Goal: Navigation & Orientation: Find specific page/section

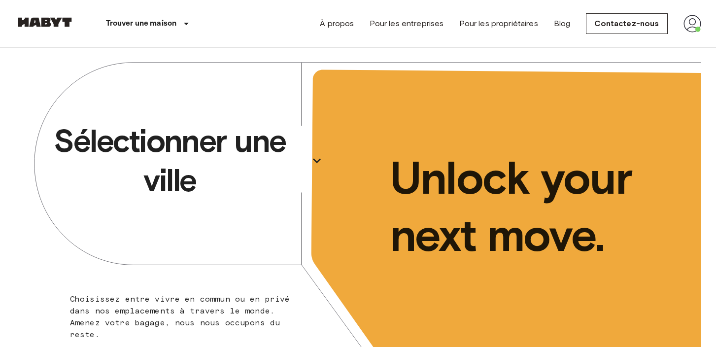
click at [318, 161] on icon "button" at bounding box center [317, 160] width 8 height 5
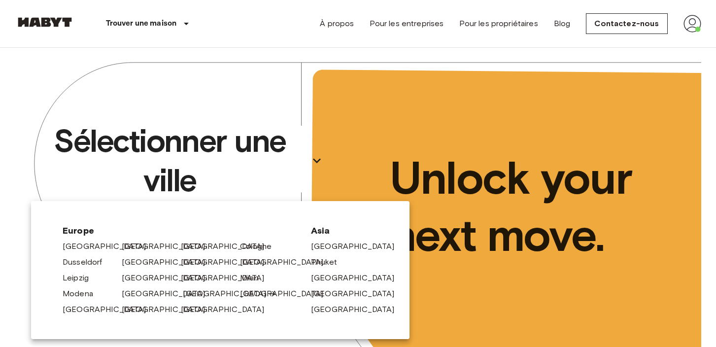
click at [201, 294] on link "[GEOGRAPHIC_DATA]" at bounding box center [230, 294] width 94 height 12
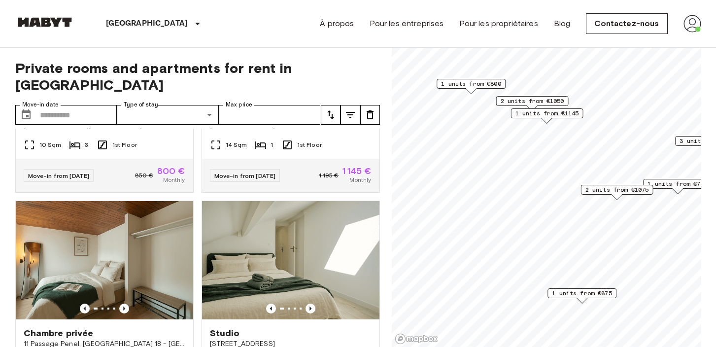
scroll to position [587, 0]
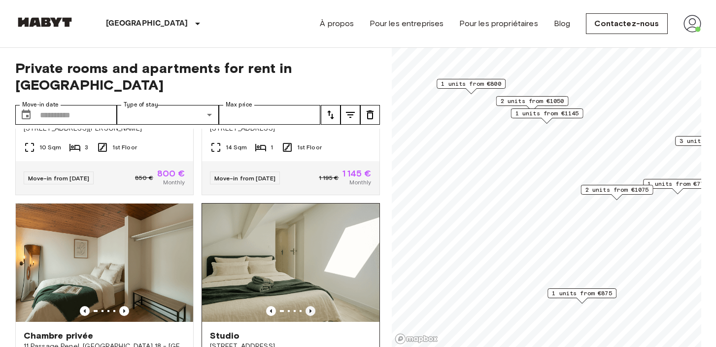
click at [309, 306] on icon "Previous image" at bounding box center [311, 311] width 10 height 10
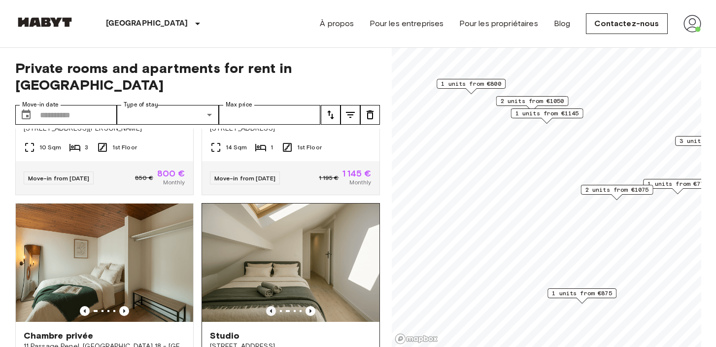
click at [270, 306] on icon "Previous image" at bounding box center [271, 311] width 10 height 10
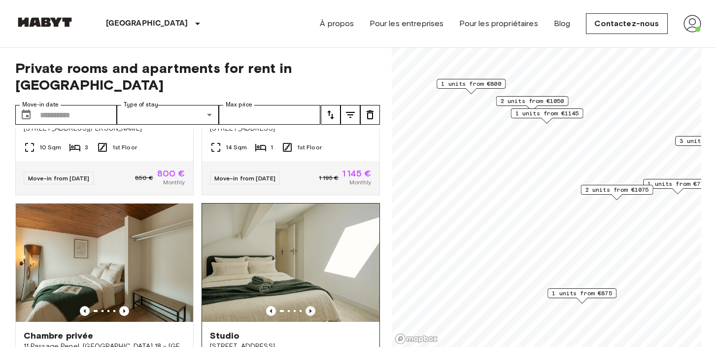
click at [311, 306] on icon "Previous image" at bounding box center [311, 311] width 10 height 10
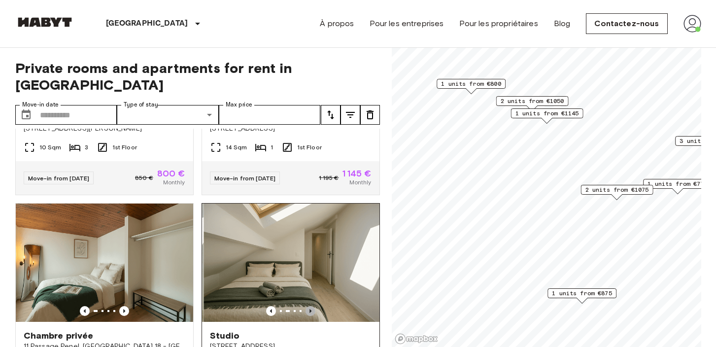
click at [311, 306] on icon "Previous image" at bounding box center [311, 311] width 10 height 10
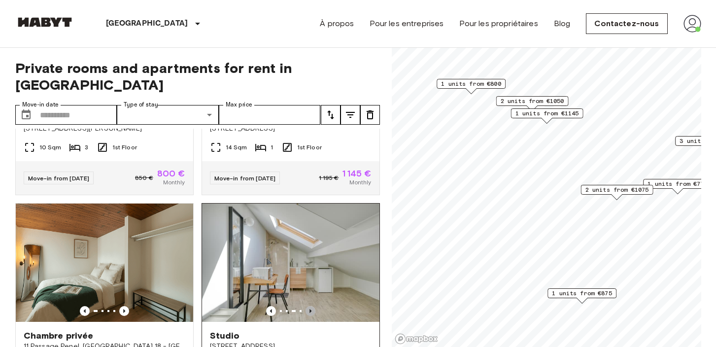
click at [311, 306] on icon "Previous image" at bounding box center [311, 311] width 10 height 10
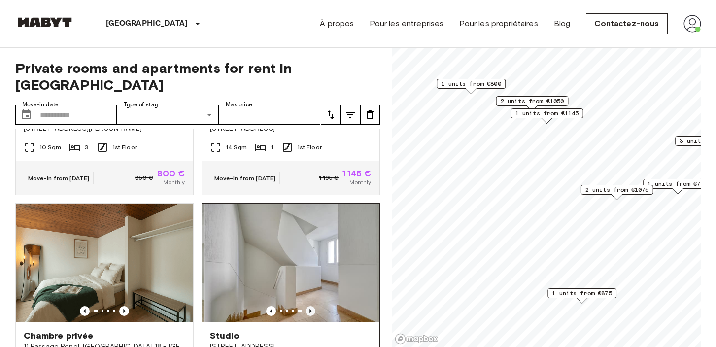
click at [311, 306] on icon "Previous image" at bounding box center [311, 311] width 10 height 10
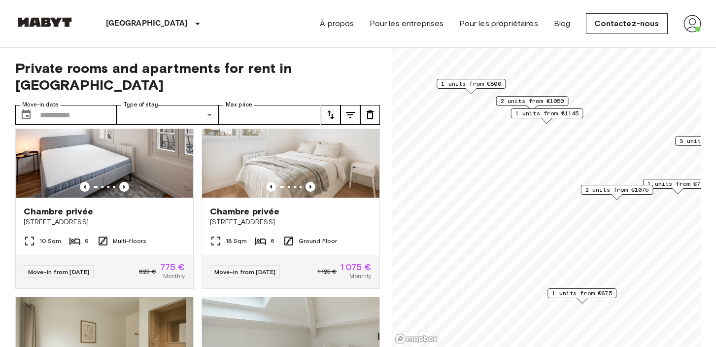
scroll to position [0, 0]
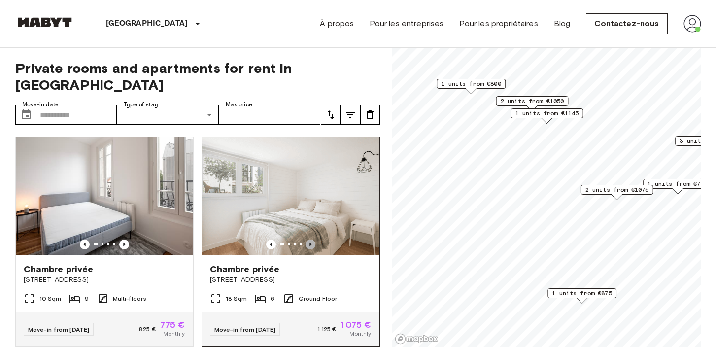
click at [311, 240] on icon "Previous image" at bounding box center [311, 245] width 10 height 10
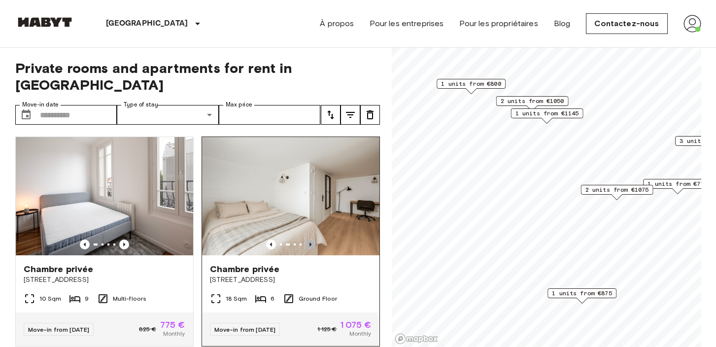
click at [311, 240] on icon "Previous image" at bounding box center [311, 245] width 10 height 10
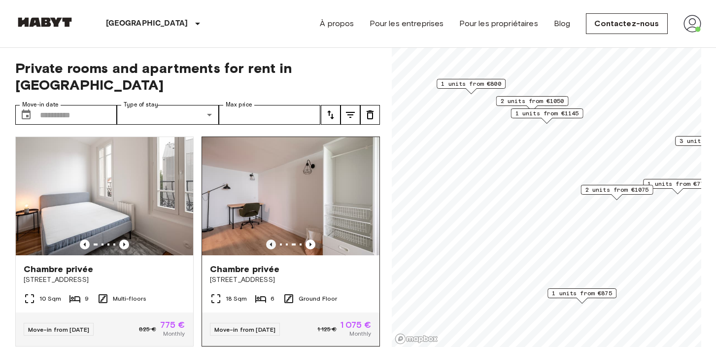
click at [271, 242] on icon "Previous image" at bounding box center [271, 244] width 2 height 4
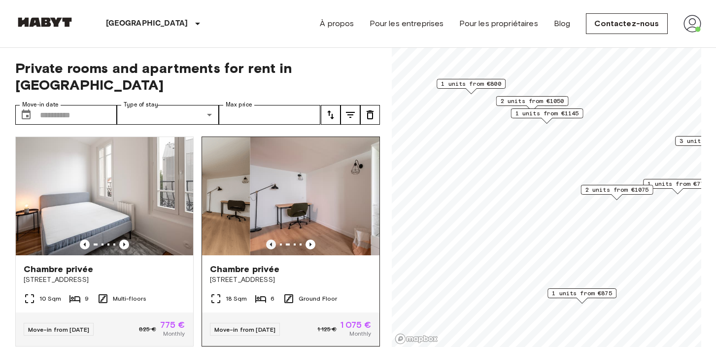
click at [271, 242] on icon "Previous image" at bounding box center [271, 244] width 2 height 4
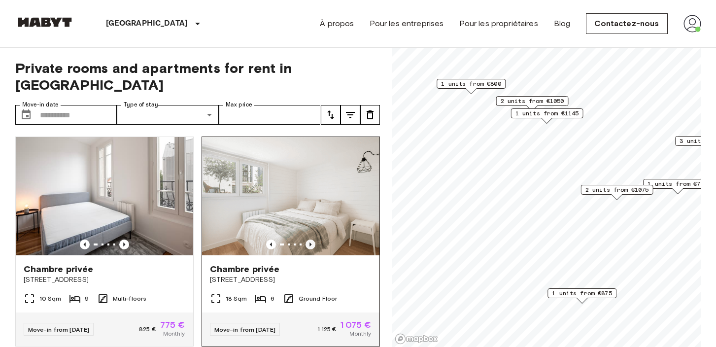
click at [309, 240] on icon "Previous image" at bounding box center [311, 245] width 10 height 10
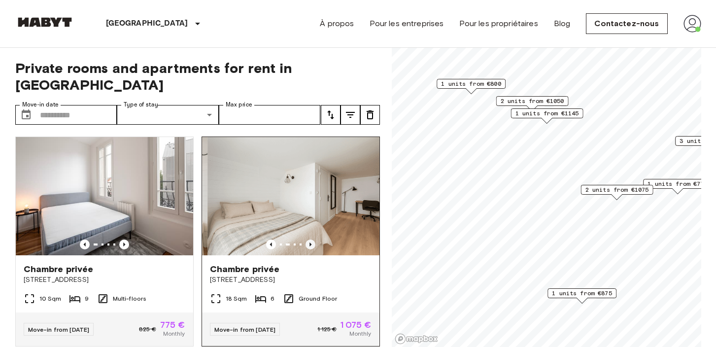
click at [309, 240] on icon "Previous image" at bounding box center [311, 245] width 10 height 10
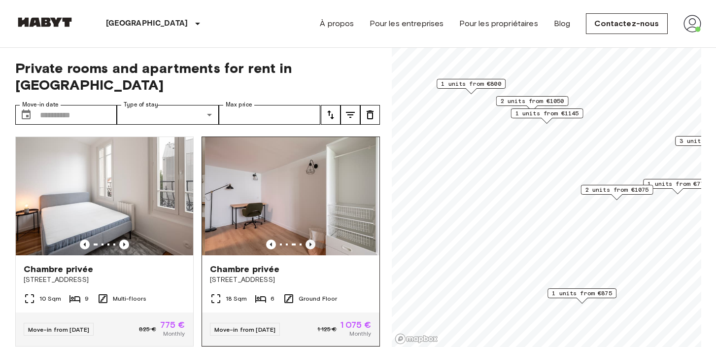
click at [309, 240] on icon "Previous image" at bounding box center [311, 245] width 10 height 10
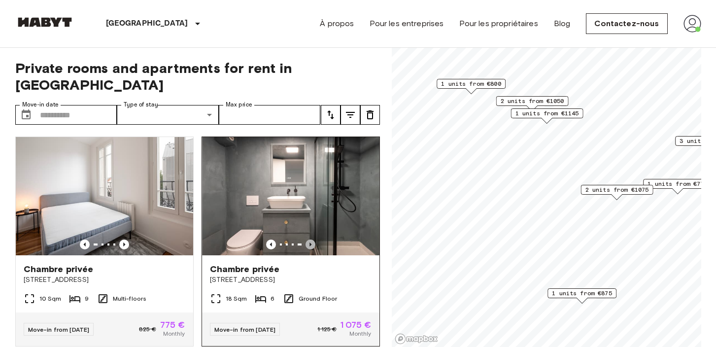
click at [309, 240] on icon "Previous image" at bounding box center [311, 245] width 10 height 10
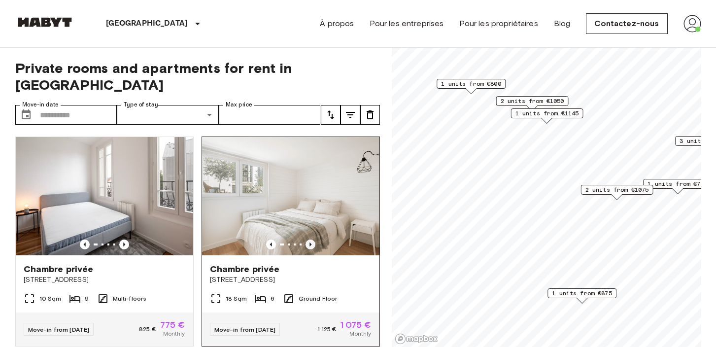
click at [311, 240] on icon "Previous image" at bounding box center [311, 245] width 10 height 10
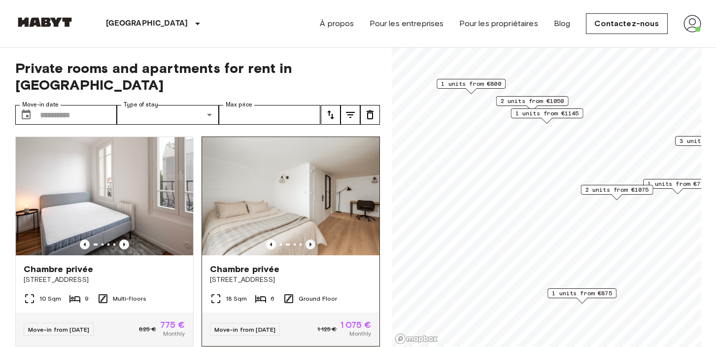
click at [311, 240] on icon "Previous image" at bounding box center [311, 245] width 10 height 10
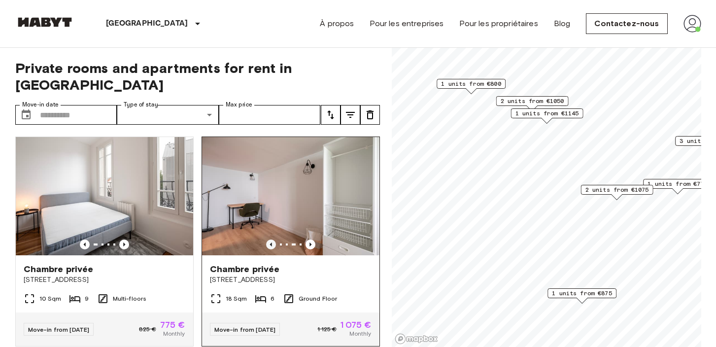
click at [269, 240] on icon "Previous image" at bounding box center [271, 245] width 10 height 10
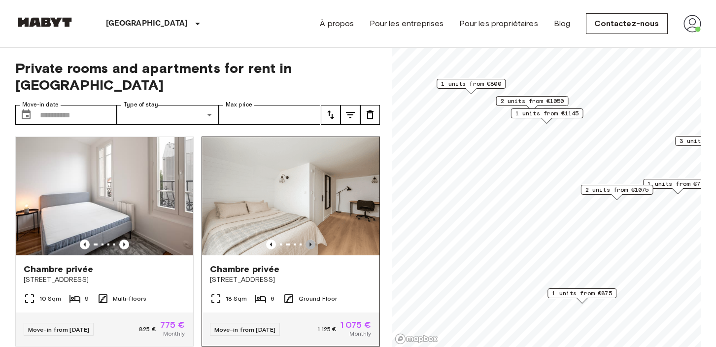
click at [314, 240] on icon "Previous image" at bounding box center [311, 245] width 10 height 10
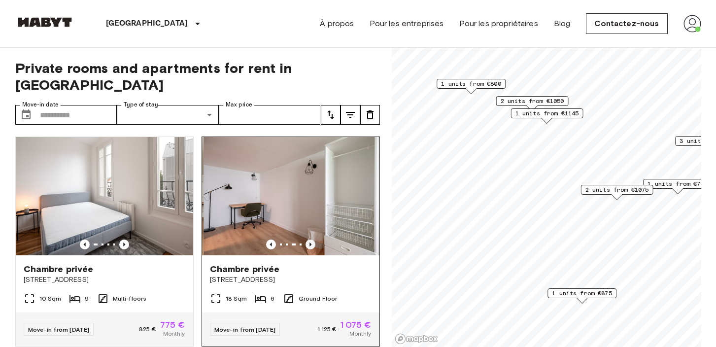
click at [314, 240] on icon "Previous image" at bounding box center [311, 245] width 10 height 10
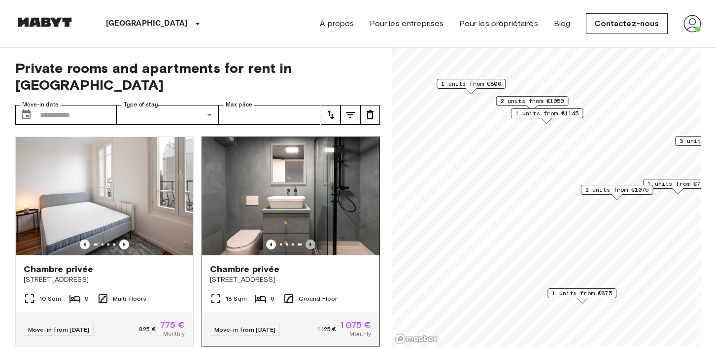
click at [314, 240] on icon "Previous image" at bounding box center [311, 245] width 10 height 10
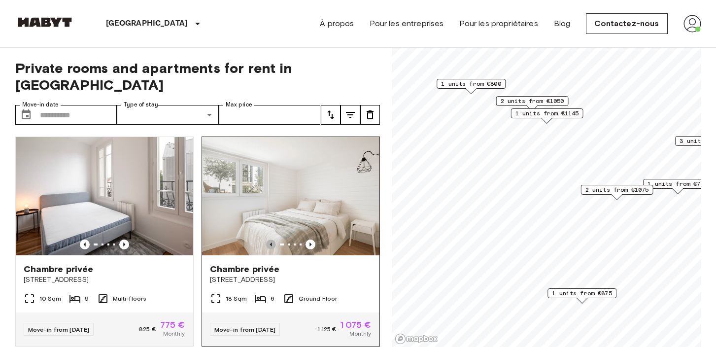
click at [273, 240] on icon "Previous image" at bounding box center [271, 245] width 10 height 10
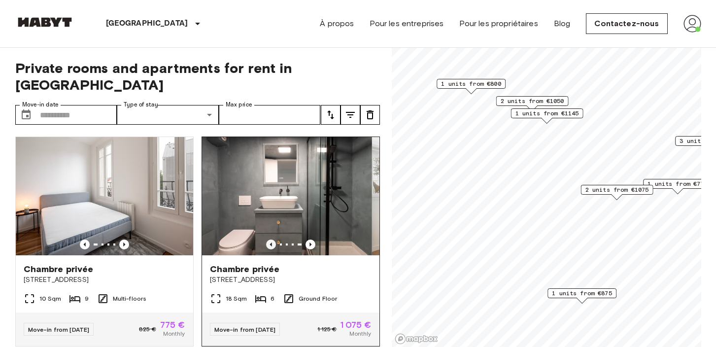
click at [273, 240] on icon "Previous image" at bounding box center [271, 245] width 10 height 10
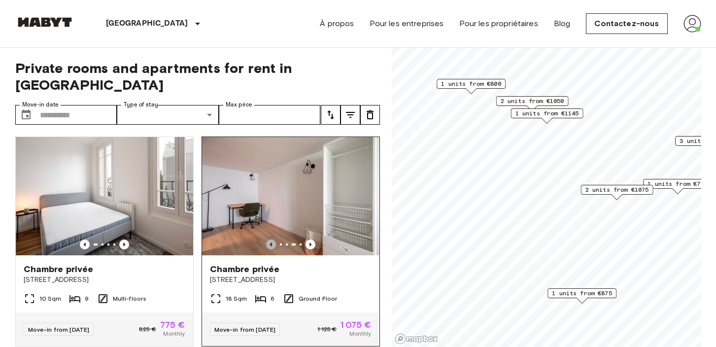
click at [274, 240] on icon "Previous image" at bounding box center [271, 245] width 10 height 10
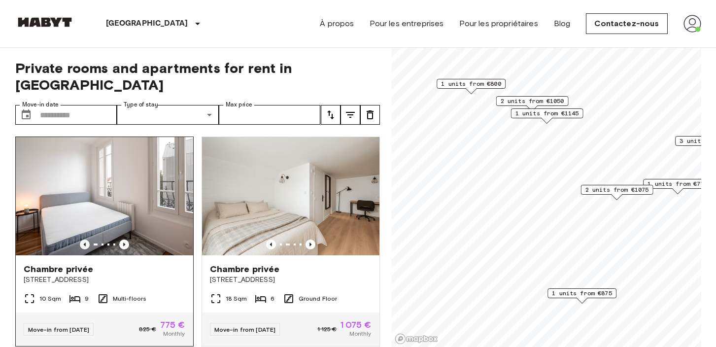
click at [87, 240] on icon "Previous image" at bounding box center [85, 245] width 10 height 10
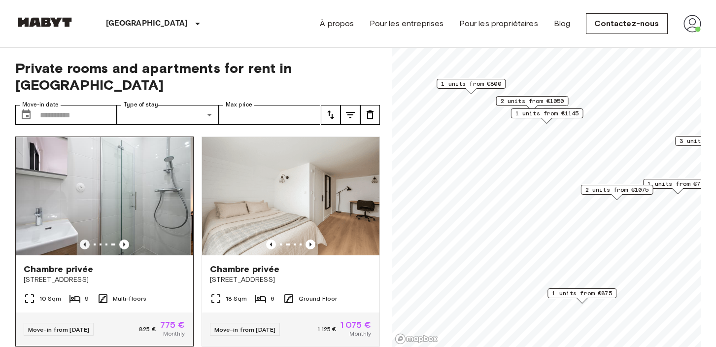
click at [87, 240] on icon "Previous image" at bounding box center [85, 245] width 10 height 10
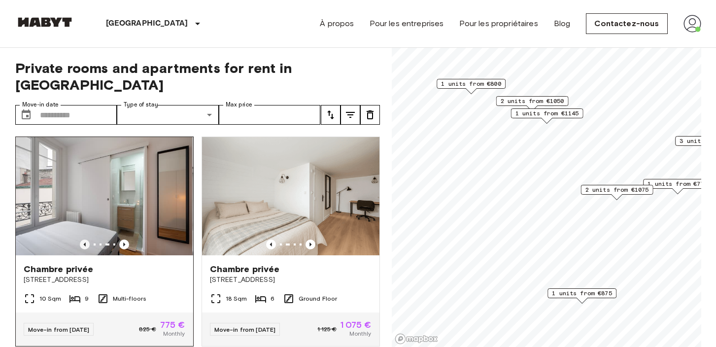
click at [87, 240] on icon "Previous image" at bounding box center [85, 245] width 10 height 10
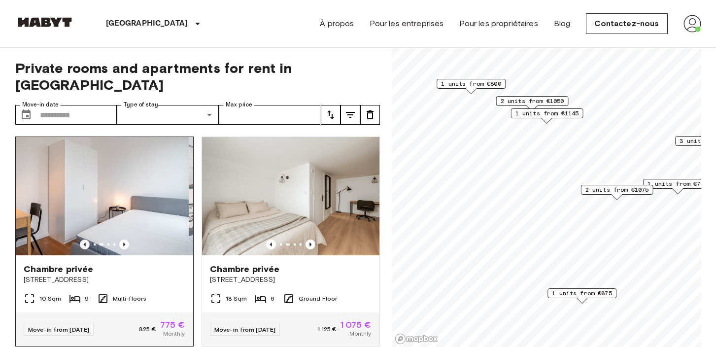
click at [87, 240] on icon "Previous image" at bounding box center [85, 245] width 10 height 10
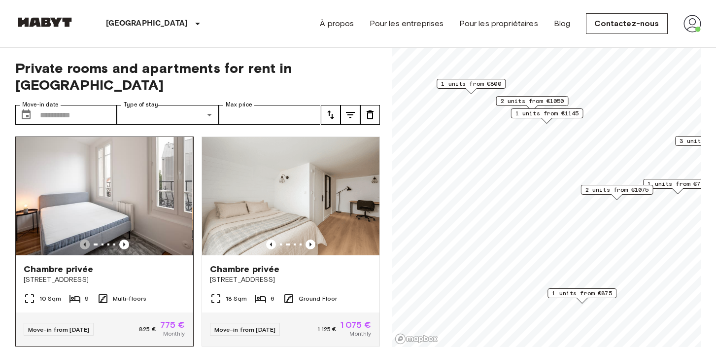
click at [87, 240] on icon "Previous image" at bounding box center [85, 245] width 10 height 10
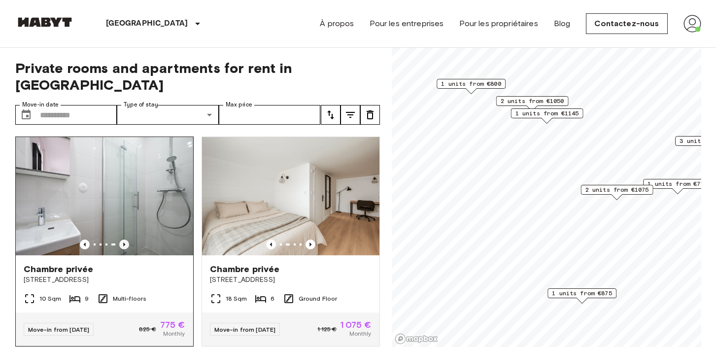
click at [122, 240] on icon "Previous image" at bounding box center [124, 245] width 10 height 10
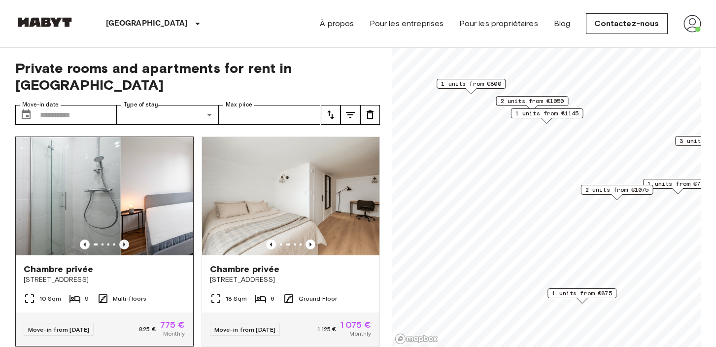
click at [122, 240] on icon "Previous image" at bounding box center [124, 245] width 10 height 10
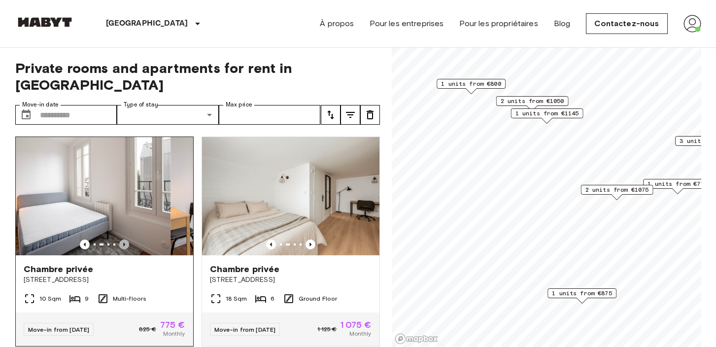
click at [122, 240] on icon "Previous image" at bounding box center [124, 245] width 10 height 10
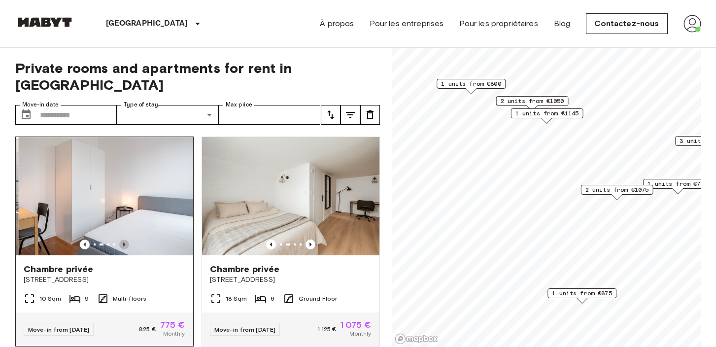
click at [122, 240] on icon "Previous image" at bounding box center [124, 245] width 10 height 10
